Goal: Transaction & Acquisition: Purchase product/service

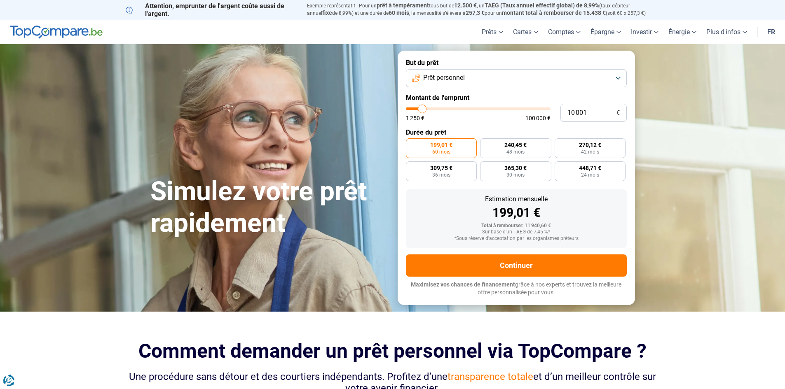
click at [485, 78] on button "Prêt personnel" at bounding box center [516, 78] width 221 height 18
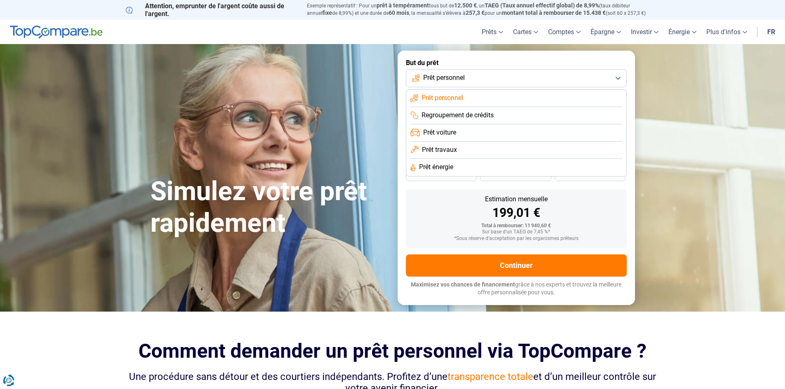
click at [477, 115] on span "Regroupement de crédits" at bounding box center [457, 115] width 72 height 9
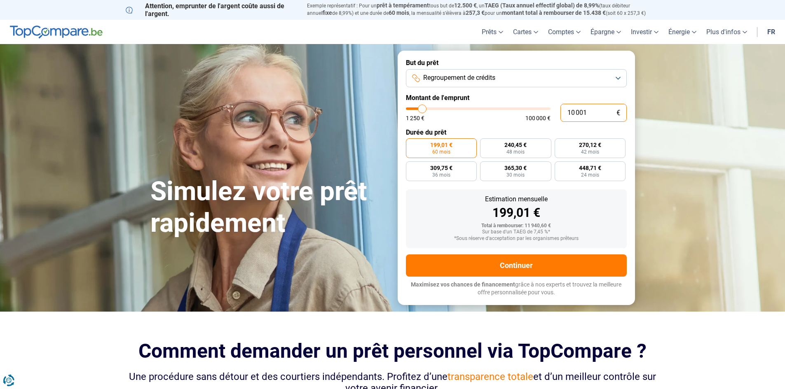
drag, startPoint x: 574, startPoint y: 110, endPoint x: 560, endPoint y: 110, distance: 14.0
click at [560, 110] on input "10 001" at bounding box center [593, 113] width 66 height 18
type input "1 001"
type input "1250"
type input "19 001"
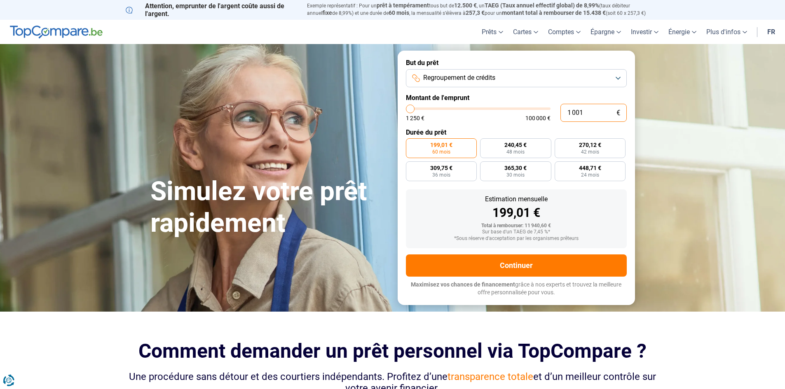
type input "19000"
type input "199 001"
type input "100000"
type input "19 901"
type input "20000"
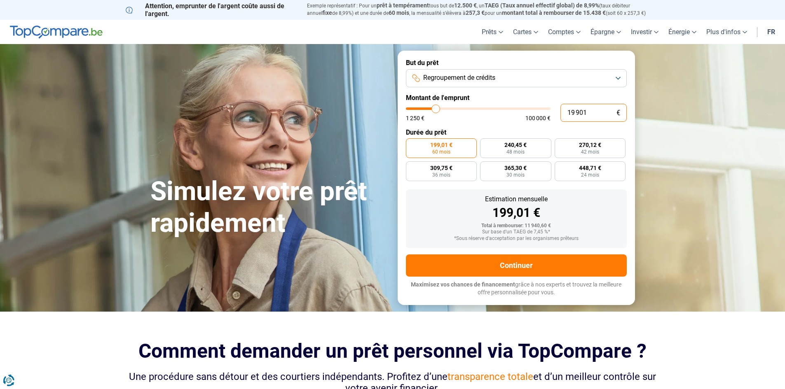
type input "1 990"
type input "2000"
type input "199"
type input "1250"
type input "1 999"
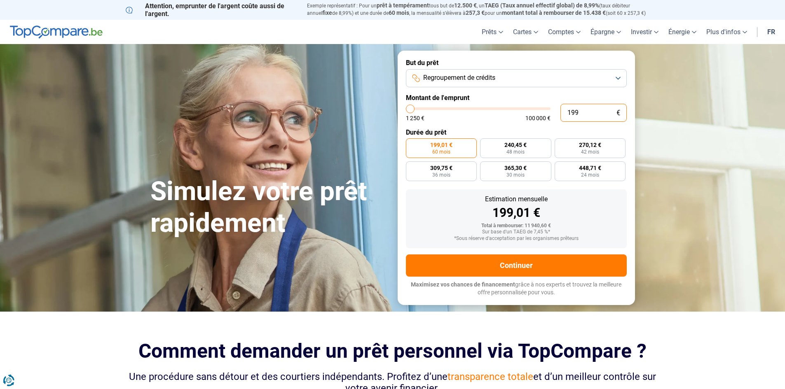
type input "2000"
type input "19 999"
type input "20000"
radio input "false"
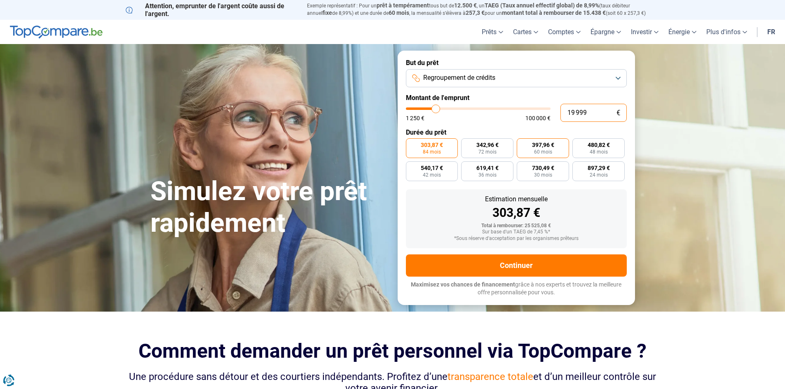
type input "19 999"
click at [550, 146] on span "397,96 €" at bounding box center [543, 145] width 22 height 6
click at [522, 144] on input "397,96 € 60 mois" at bounding box center [519, 140] width 5 height 5
radio input "true"
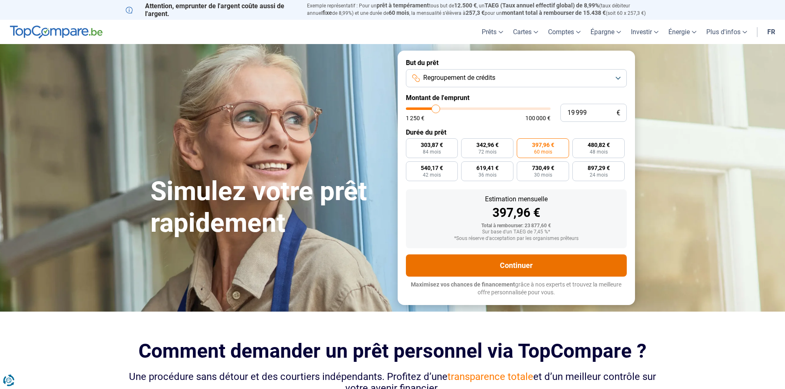
click at [452, 264] on button "Continuer" at bounding box center [516, 266] width 221 height 22
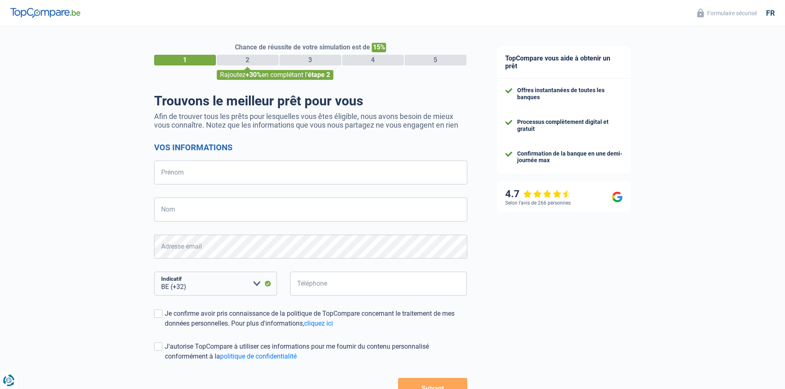
select select "32"
